Goal: Task Accomplishment & Management: Use online tool/utility

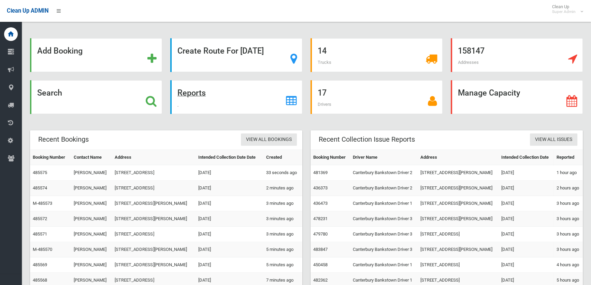
click at [197, 92] on strong "Reports" at bounding box center [192, 93] width 28 height 10
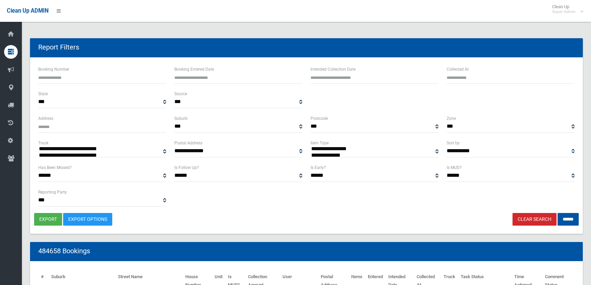
select select
click at [194, 68] on label "Booking Entered Date" at bounding box center [194, 70] width 40 height 8
click at [210, 70] on label "Booking Entered Date" at bounding box center [194, 70] width 40 height 8
click at [210, 71] on input "Booking Entered Date" at bounding box center [238, 77] width 128 height 13
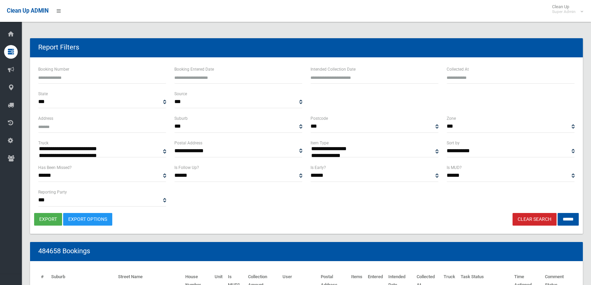
type input "**********"
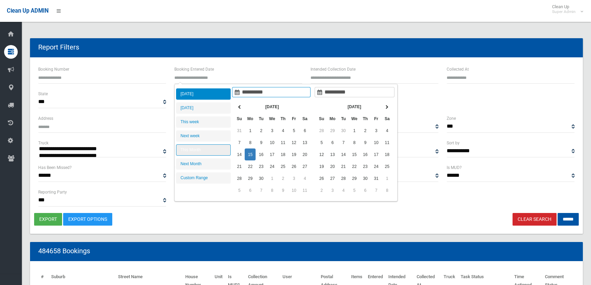
type input "**********"
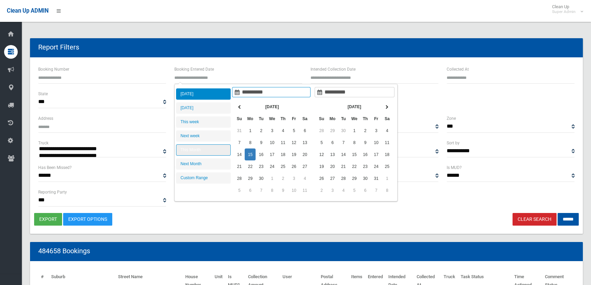
type input "**********"
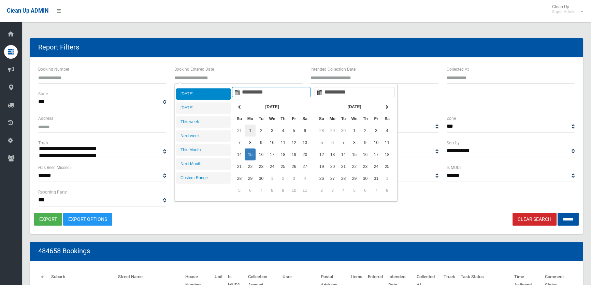
type input "**********"
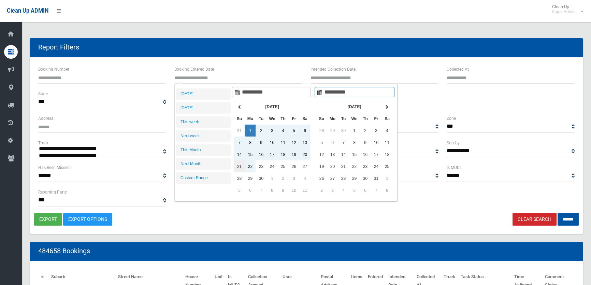
type input "**********"
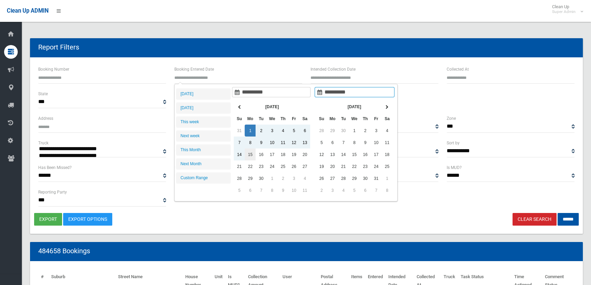
type input "**********"
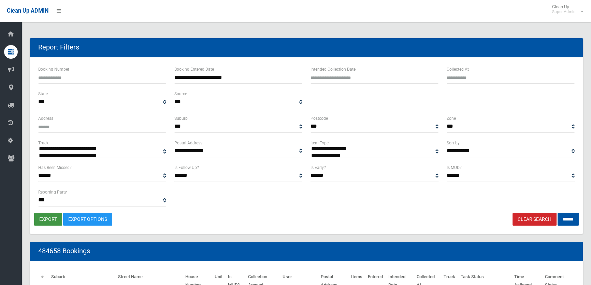
click at [48, 217] on button "export" at bounding box center [48, 219] width 28 height 13
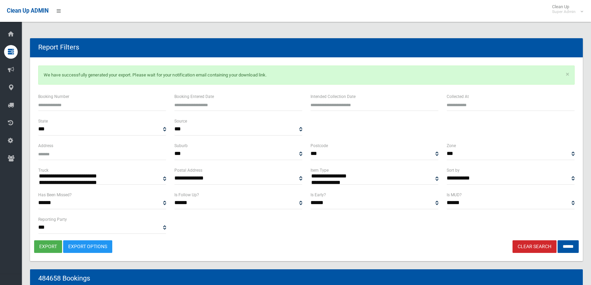
select select
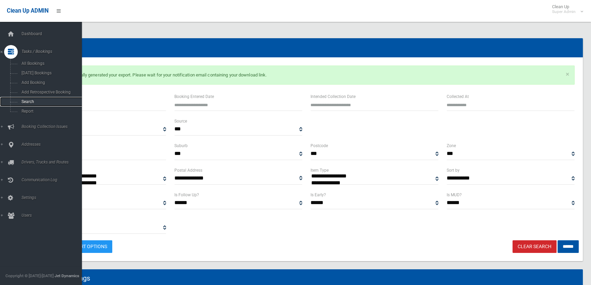
click at [28, 101] on span "Search" at bounding box center [49, 101] width 61 height 5
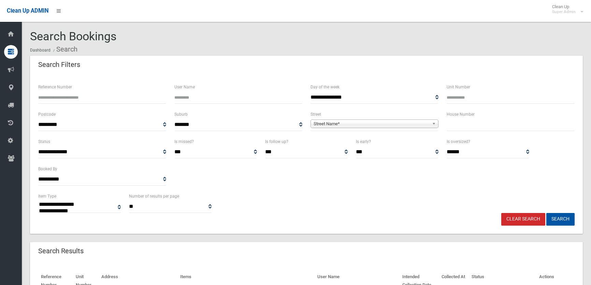
select select
type input "******"
click at [561, 219] on button "Search" at bounding box center [561, 219] width 28 height 13
select select
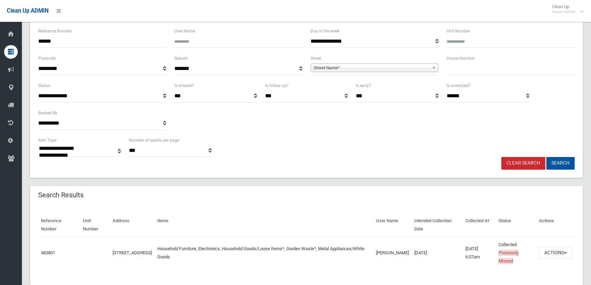
scroll to position [62, 0]
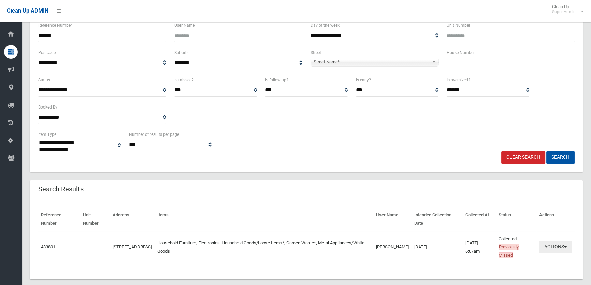
click at [567, 247] on button "Actions" at bounding box center [555, 247] width 33 height 13
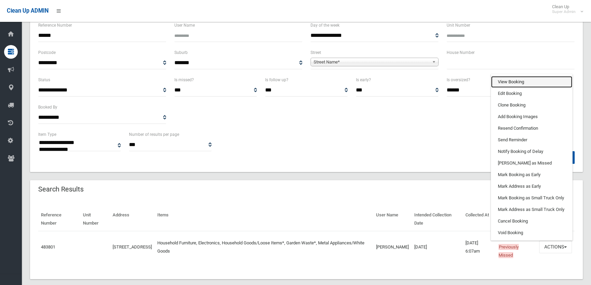
click at [519, 82] on link "View Booking" at bounding box center [531, 82] width 81 height 12
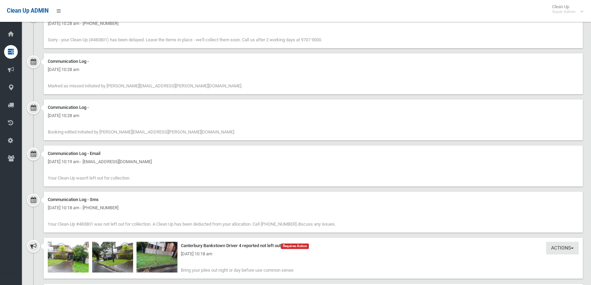
scroll to position [1173, 0]
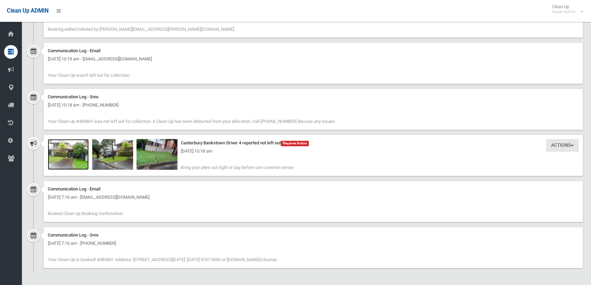
click at [68, 155] on img at bounding box center [68, 154] width 41 height 31
drag, startPoint x: 108, startPoint y: 151, endPoint x: 120, endPoint y: 158, distance: 13.6
click at [108, 151] on div "Thursday 11th September 2025 - 10:18 am" at bounding box center [313, 151] width 531 height 8
click at [123, 158] on img at bounding box center [112, 154] width 41 height 31
click at [171, 156] on img at bounding box center [157, 154] width 41 height 31
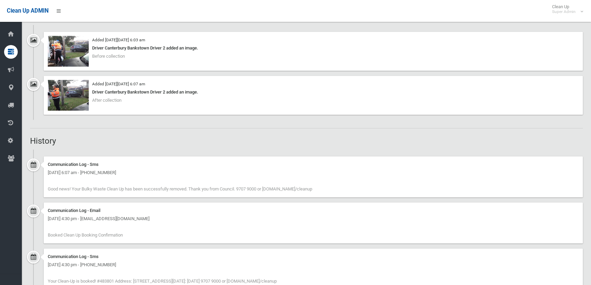
scroll to position [521, 0]
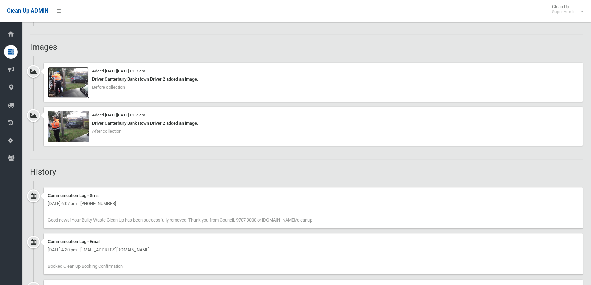
click at [68, 84] on img at bounding box center [68, 82] width 41 height 31
click at [72, 123] on img at bounding box center [68, 126] width 41 height 31
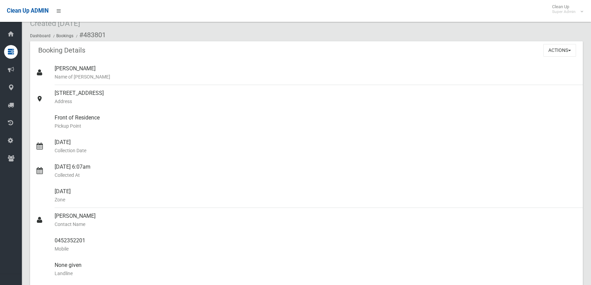
scroll to position [0, 0]
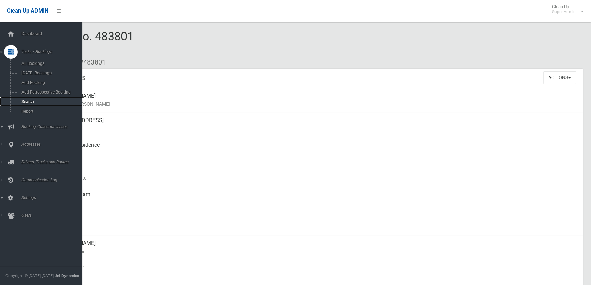
click at [26, 102] on span "Search" at bounding box center [49, 101] width 61 height 5
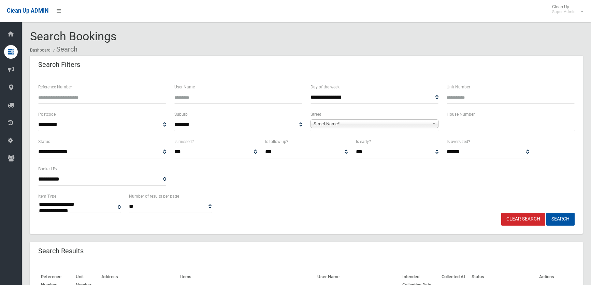
select select
click at [71, 97] on input "Reference Number" at bounding box center [102, 97] width 128 height 13
paste input "******"
type input "******"
click at [561, 221] on button "Search" at bounding box center [561, 219] width 28 height 13
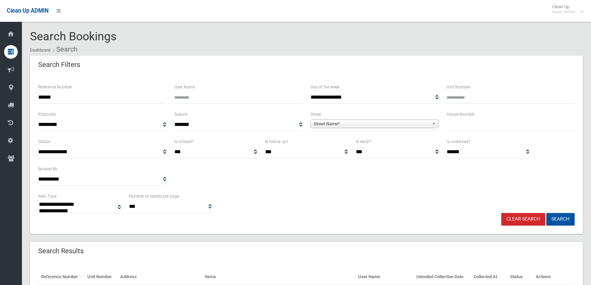
select select
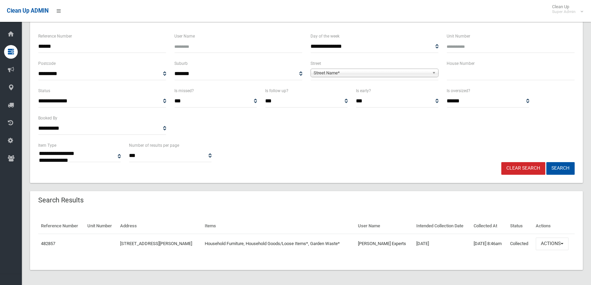
scroll to position [52, 0]
click at [565, 241] on button "Actions" at bounding box center [552, 243] width 33 height 13
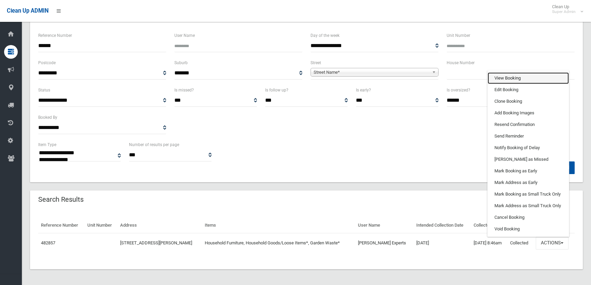
click at [529, 76] on link "View Booking" at bounding box center [528, 78] width 81 height 12
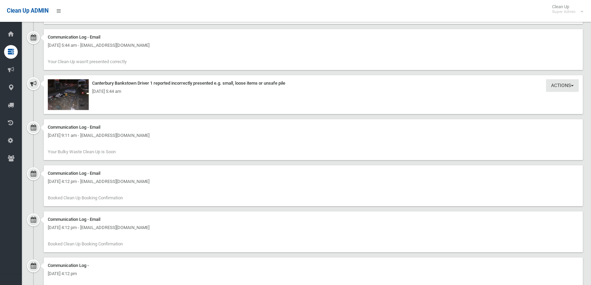
scroll to position [807, 0]
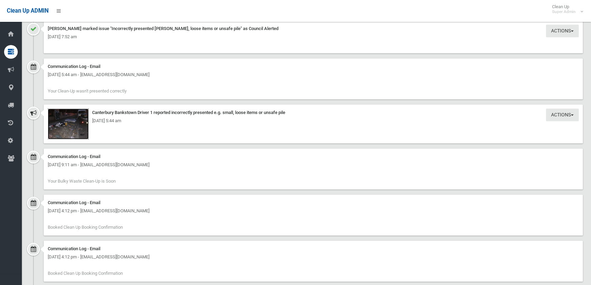
click at [79, 128] on img at bounding box center [68, 124] width 41 height 31
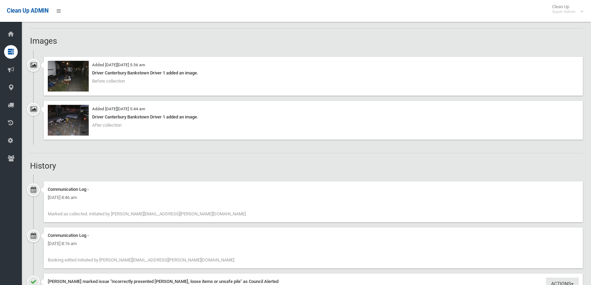
scroll to position [528, 0]
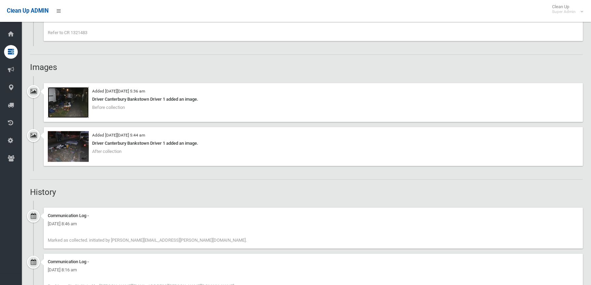
click at [65, 107] on img at bounding box center [68, 102] width 41 height 31
click at [71, 146] on img at bounding box center [68, 146] width 41 height 31
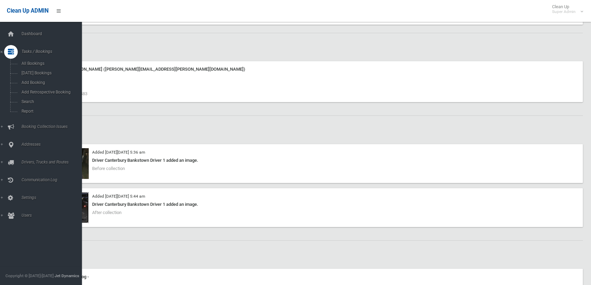
scroll to position [465, 0]
click at [32, 104] on span "Search" at bounding box center [49, 101] width 61 height 5
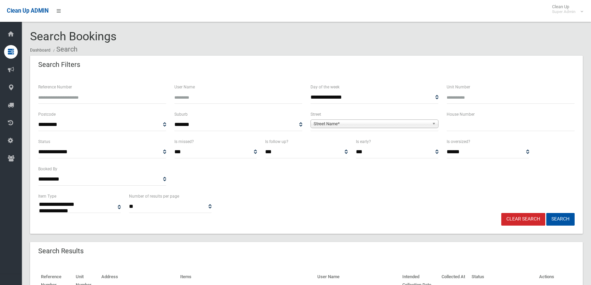
select select
click at [62, 100] on input "Reference Number" at bounding box center [102, 97] width 128 height 13
paste input "******"
type input "******"
click at [565, 222] on button "Search" at bounding box center [561, 219] width 28 height 13
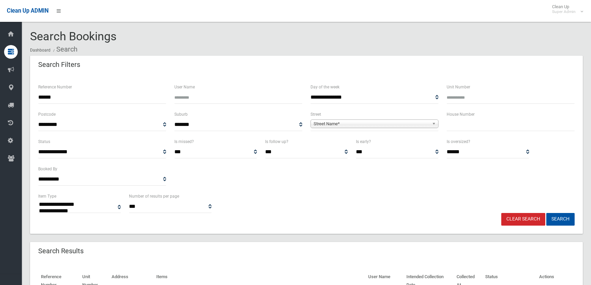
select select
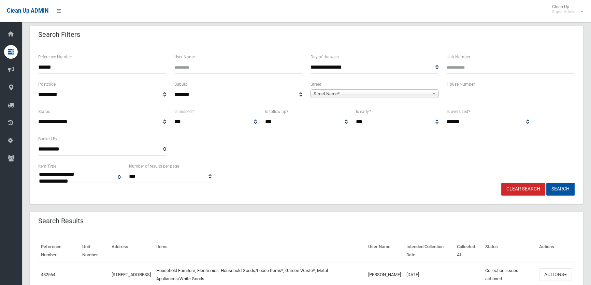
scroll to position [64, 0]
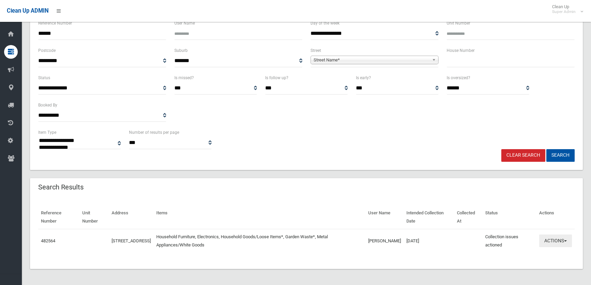
click at [570, 239] on button "Actions" at bounding box center [555, 241] width 33 height 13
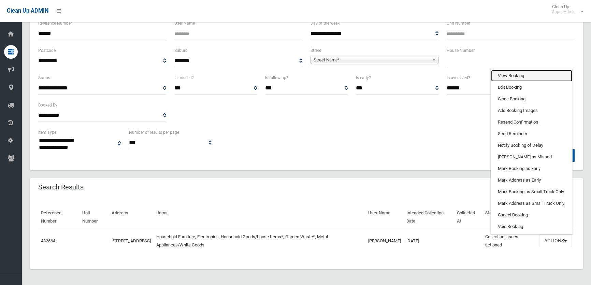
click at [507, 73] on link "View Booking" at bounding box center [531, 76] width 81 height 12
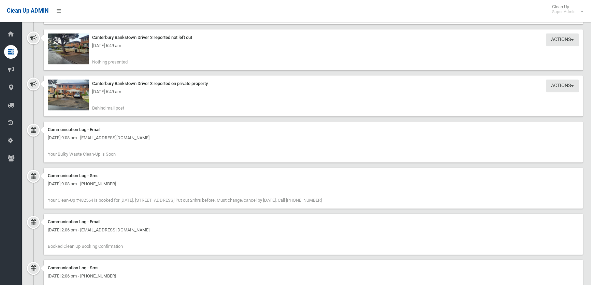
scroll to position [805, 0]
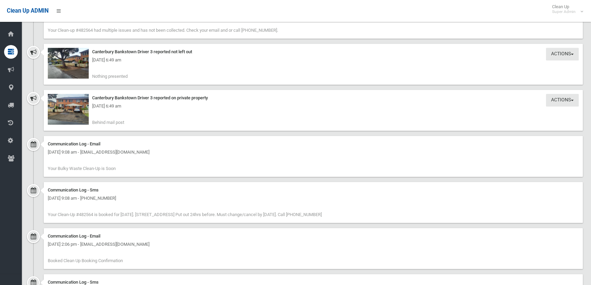
click at [56, 104] on div "Tuesday 9th September 2025 - 6:49 am" at bounding box center [313, 106] width 531 height 8
click at [78, 108] on div "Tuesday 9th September 2025 - 6:49 am" at bounding box center [313, 106] width 531 height 8
click at [79, 117] on img at bounding box center [68, 109] width 41 height 31
click at [72, 64] on img at bounding box center [68, 63] width 41 height 31
